Goal: Transaction & Acquisition: Purchase product/service

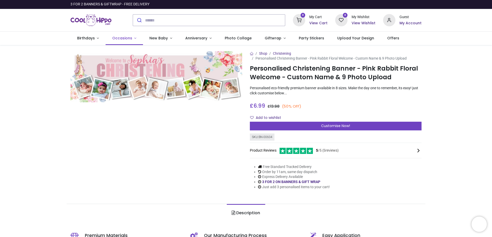
click at [130, 37] on link "Occasions" at bounding box center [123, 38] width 37 height 13
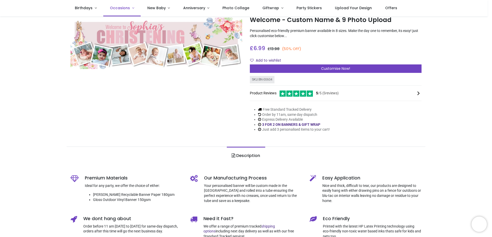
scroll to position [29, 0]
click at [126, 9] on span "Occasions" at bounding box center [120, 7] width 20 height 5
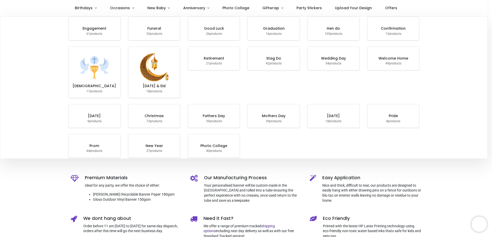
scroll to position [0, 0]
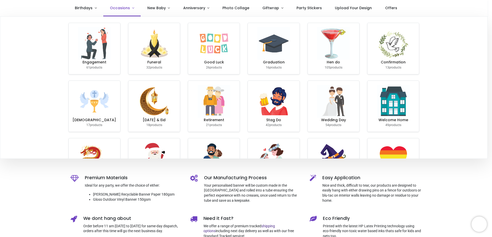
click at [132, 12] on link "Occasions" at bounding box center [121, 8] width 37 height 16
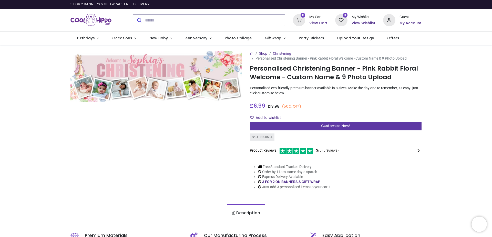
click at [280, 123] on div "Customise Now!" at bounding box center [336, 126] width 172 height 9
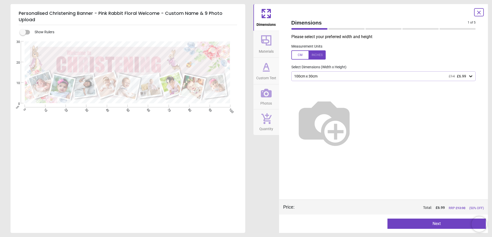
click at [472, 77] on icon at bounding box center [470, 76] width 5 height 5
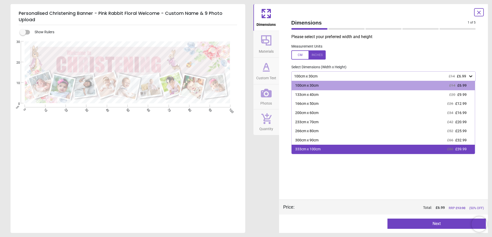
click at [437, 151] on div "333cm x 100cm £80 £39.99" at bounding box center [382, 149] width 183 height 9
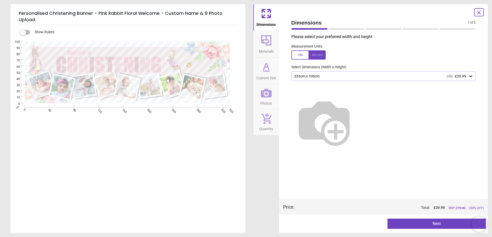
click at [266, 47] on span "Materials" at bounding box center [266, 51] width 15 height 8
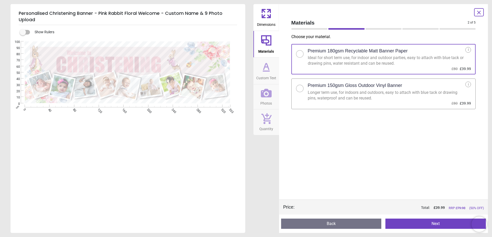
click at [262, 69] on icon at bounding box center [266, 67] width 12 height 12
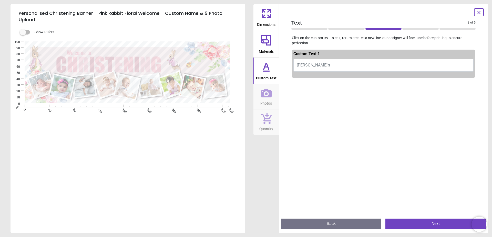
click at [266, 98] on icon at bounding box center [266, 93] width 11 height 11
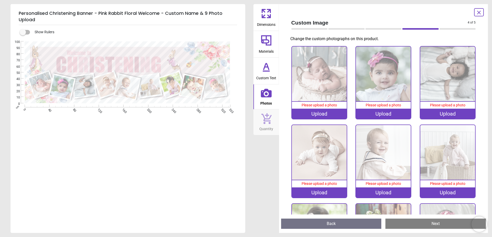
click at [263, 125] on span "Quantity" at bounding box center [266, 128] width 14 height 8
